Goal: Information Seeking & Learning: Learn about a topic

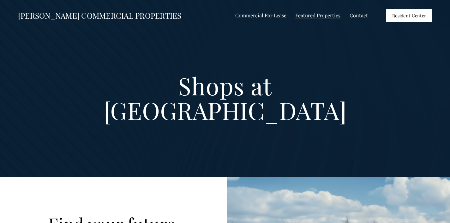
click at [268, 15] on span "Commercial For Lease" at bounding box center [260, 15] width 51 height 8
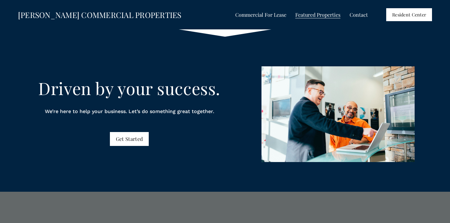
scroll to position [849, 0]
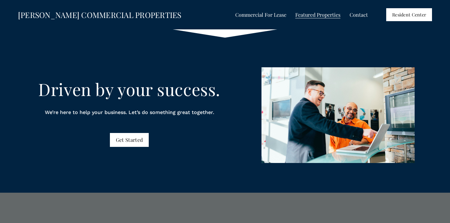
click at [0, 0] on span "All Listings" at bounding box center [0, 0] width 0 height 0
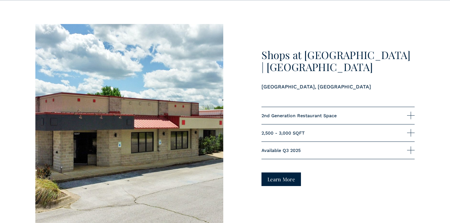
scroll to position [1801, 0]
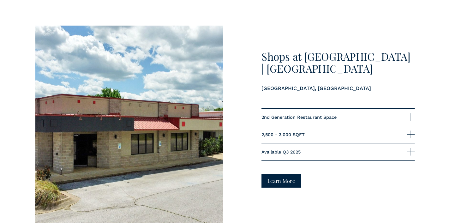
click at [297, 115] on span "2nd Generation Restaurant Space" at bounding box center [333, 117] width 145 height 5
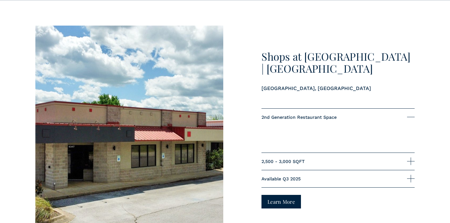
click at [297, 115] on span "2nd Generation Restaurant Space" at bounding box center [333, 117] width 145 height 5
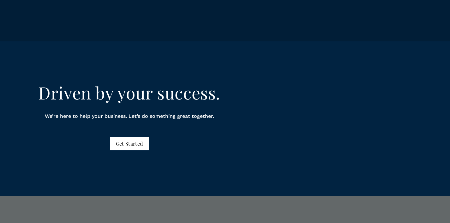
scroll to position [2770, 0]
